Goal: Task Accomplishment & Management: Manage account settings

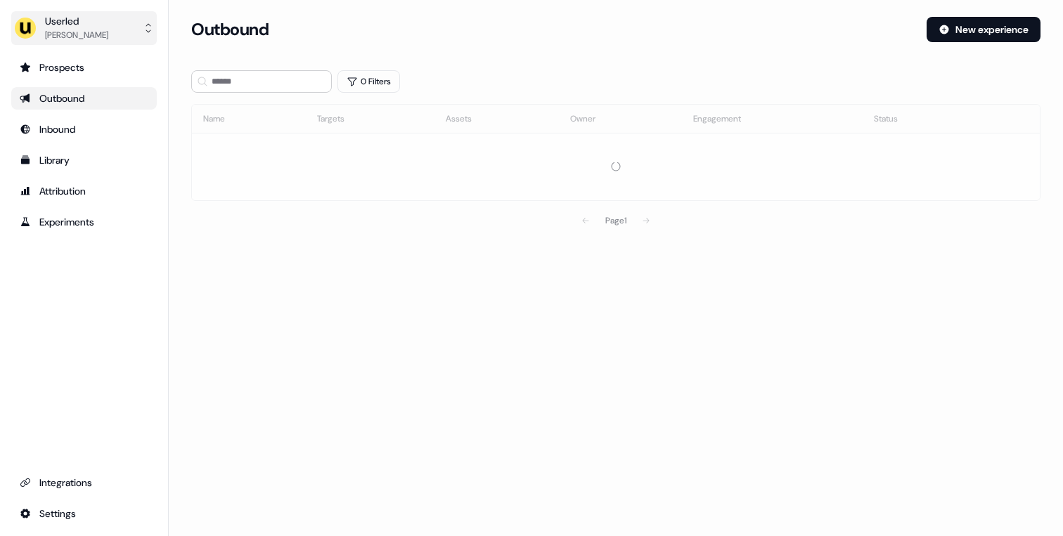
click at [108, 37] on div "[PERSON_NAME]" at bounding box center [76, 35] width 63 height 14
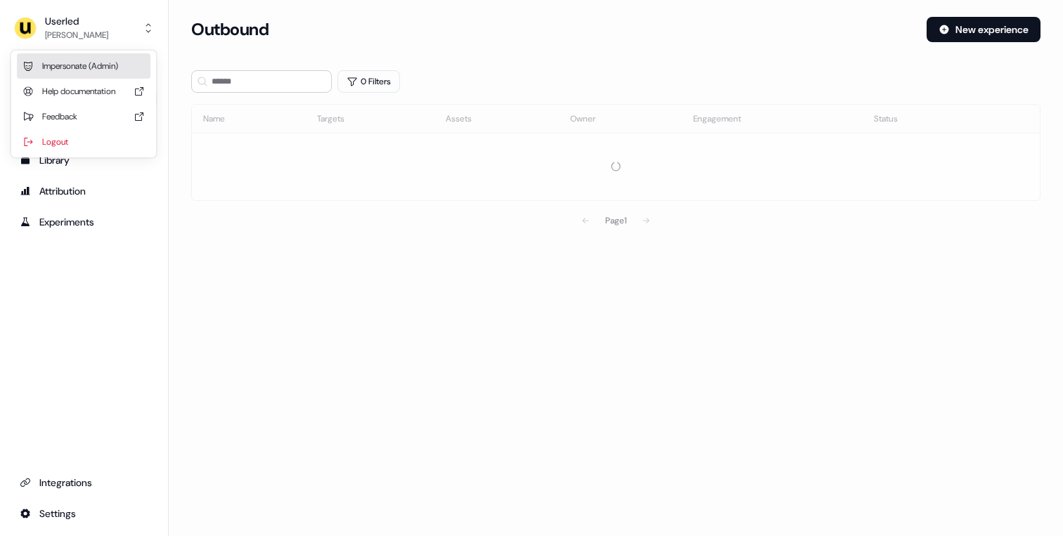
click at [94, 61] on div "Impersonate (Admin)" at bounding box center [84, 65] width 134 height 25
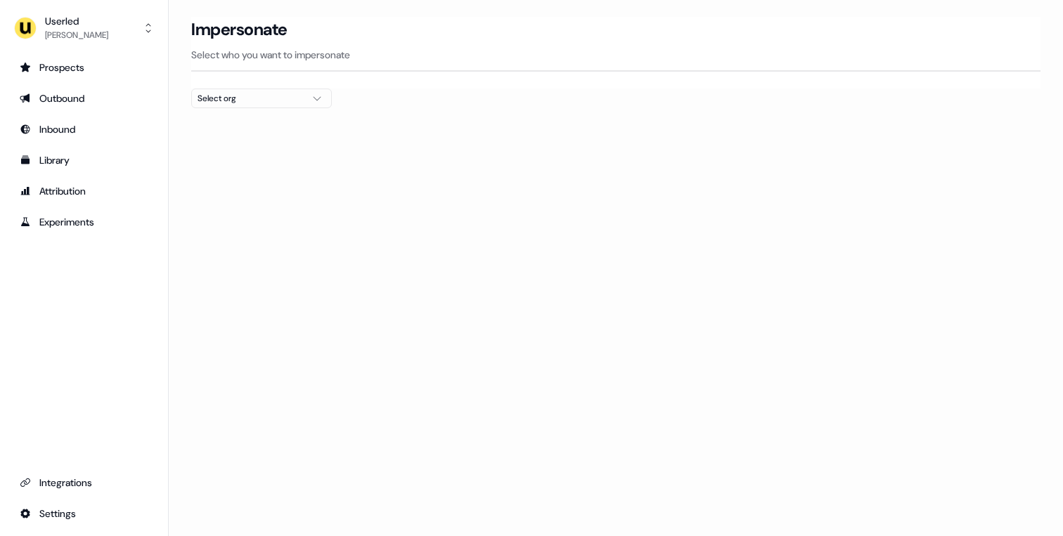
click at [282, 91] on div "Select org" at bounding box center [250, 98] width 105 height 14
type input "*****"
click at [229, 153] on div "Canva" at bounding box center [261, 149] width 139 height 22
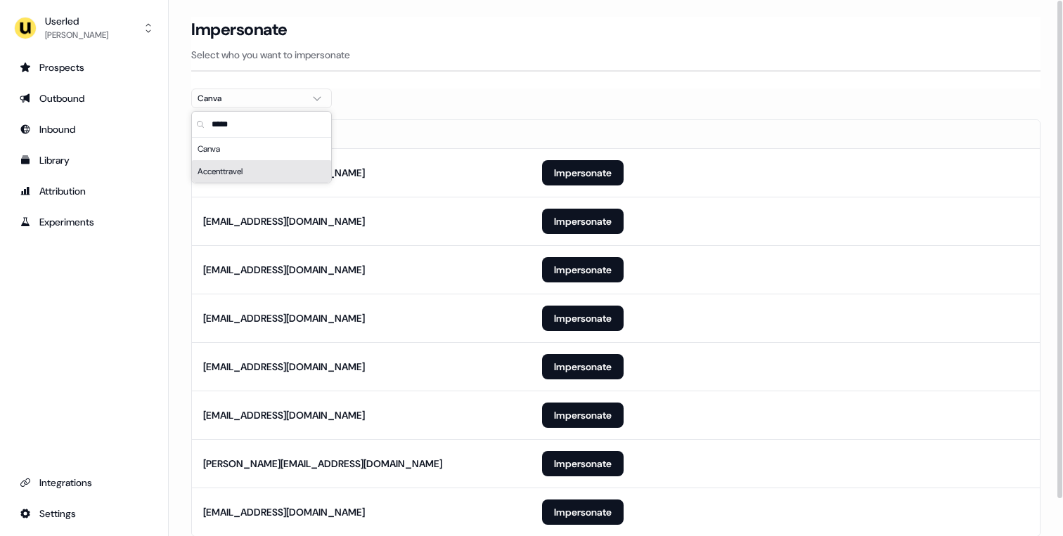
click at [183, 188] on section "Loading... Impersonate Select who you want to impersonate Canva Email [EMAIL_AD…" at bounding box center [616, 297] width 894 height 560
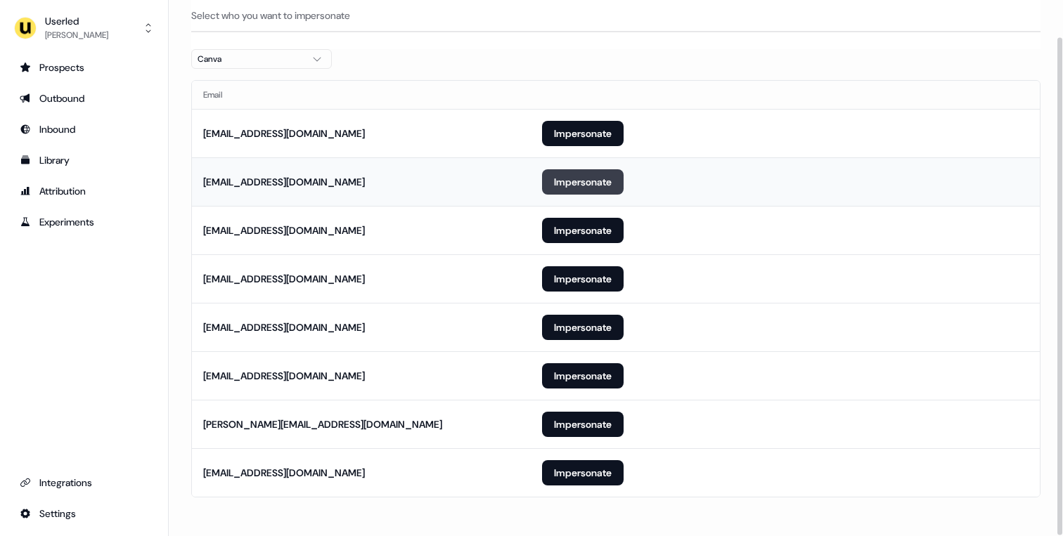
click at [568, 183] on button "Impersonate" at bounding box center [583, 181] width 82 height 25
